Goal: Task Accomplishment & Management: Manage account settings

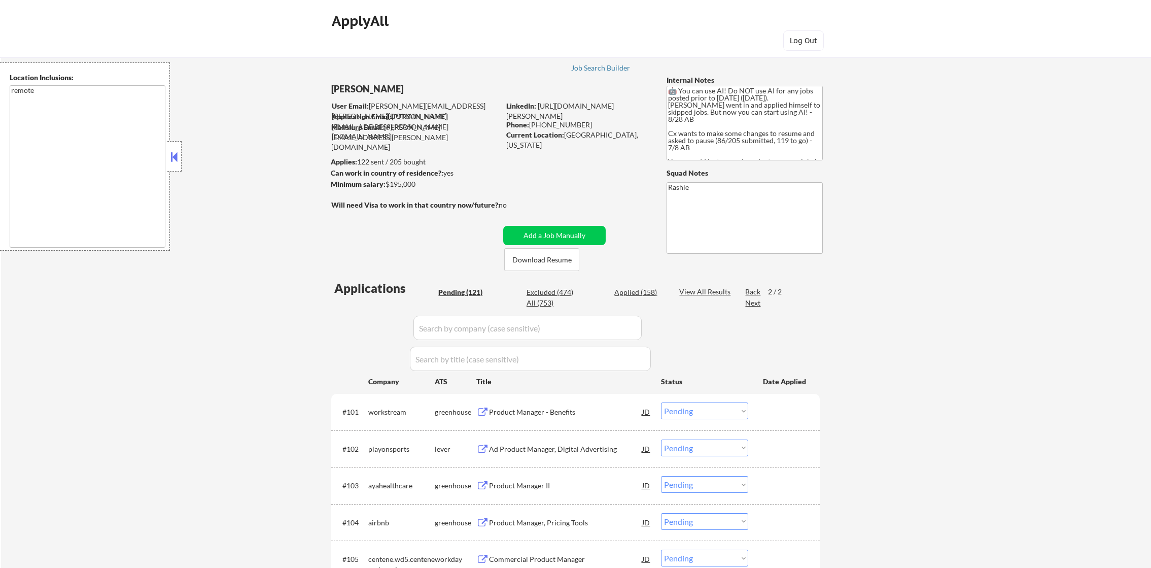
select select ""pending""
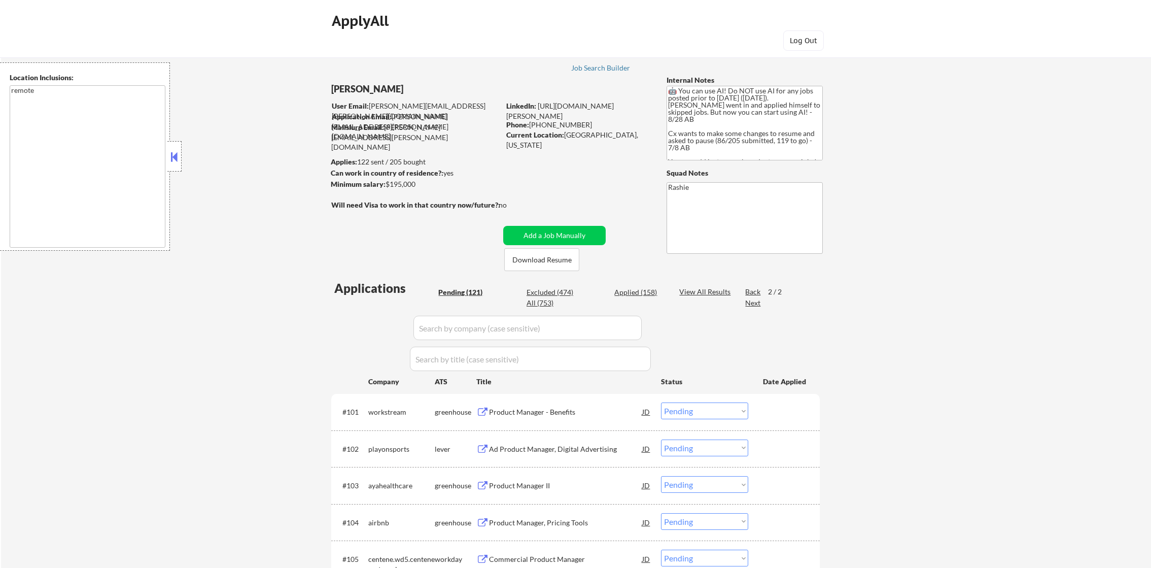
select select ""pending""
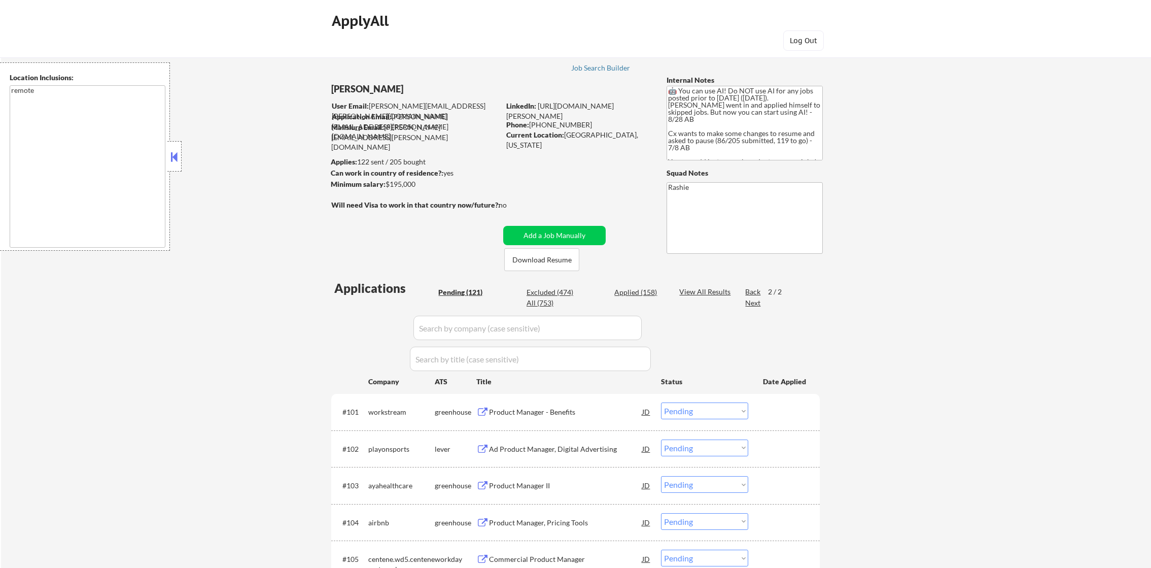
select select ""pending""
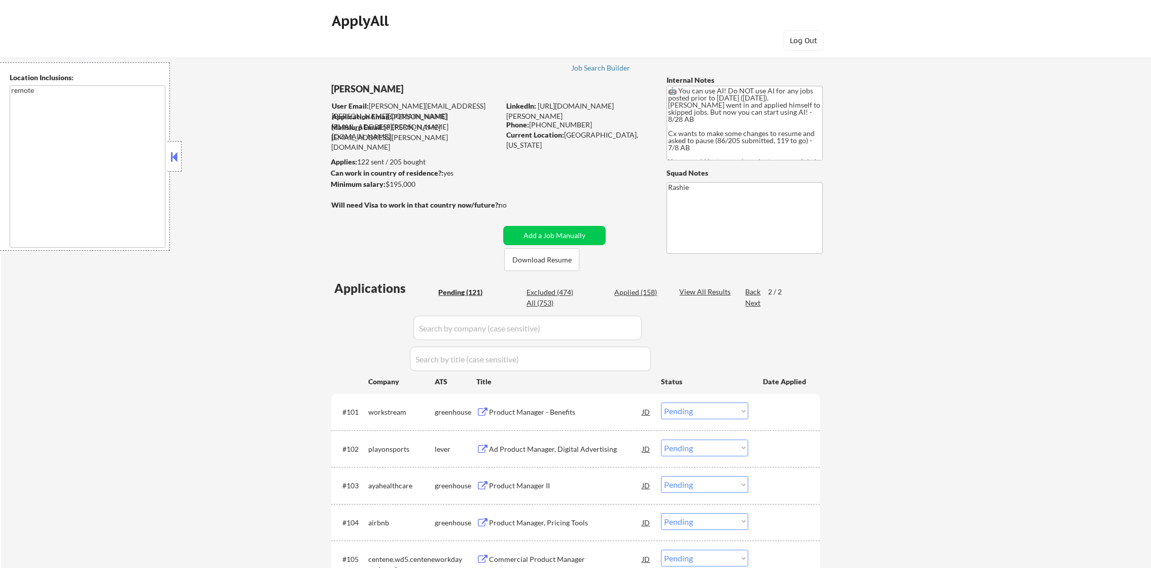
select select ""pending""
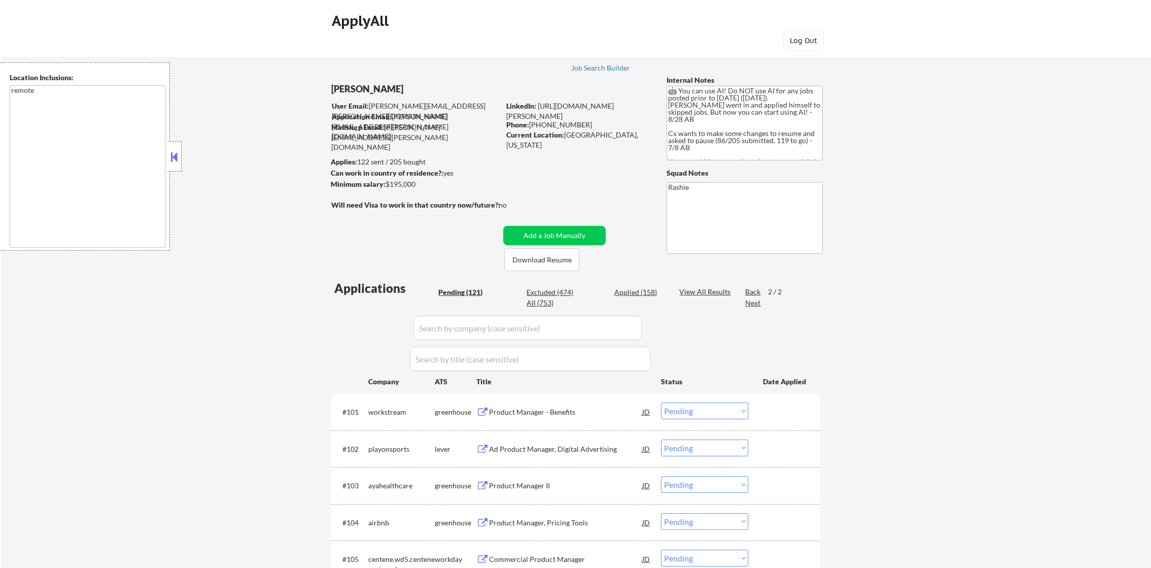
select select ""pending""
